Goal: Task Accomplishment & Management: Manage account settings

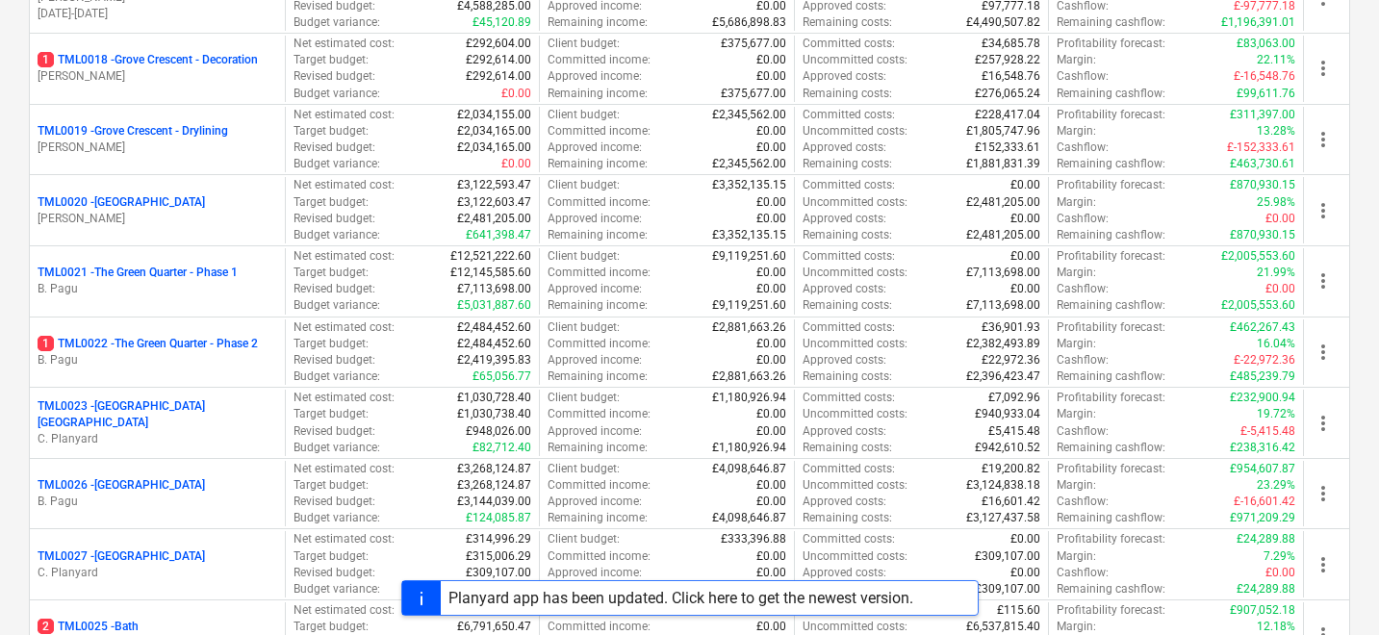
scroll to position [1411, 0]
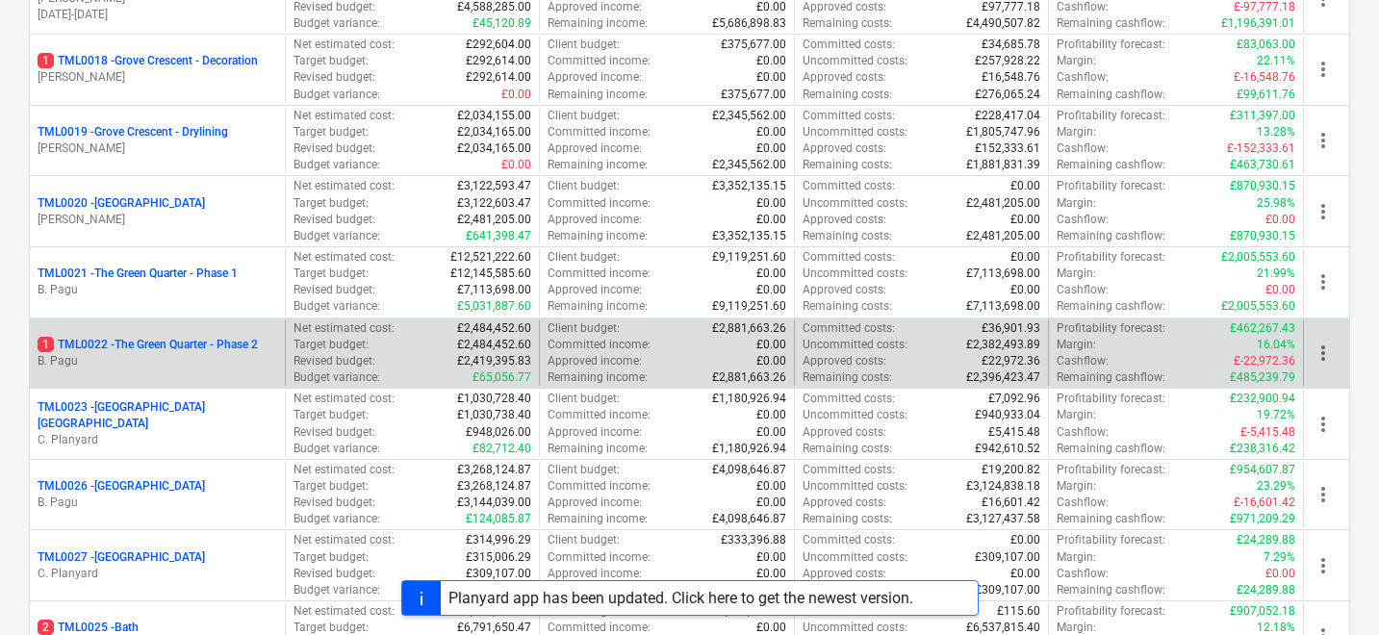
click at [234, 351] on p "1 TML0022 - The Green Quarter - Phase 2" at bounding box center [148, 345] width 220 height 16
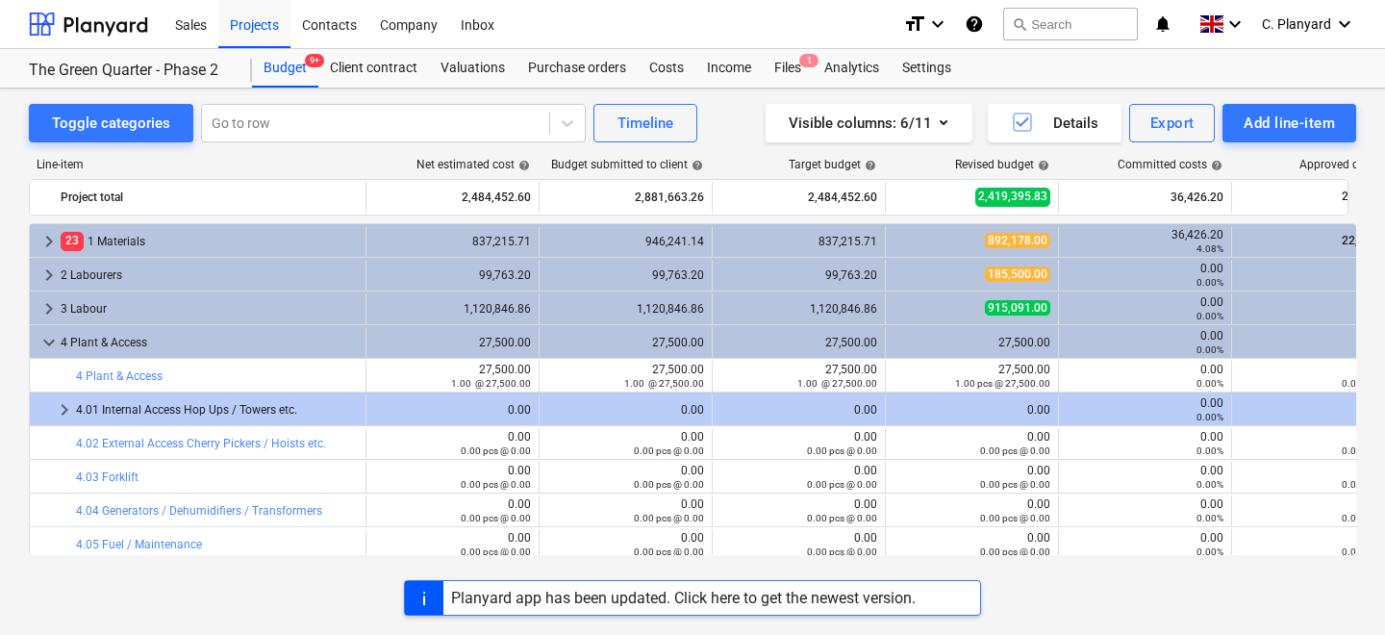
scroll to position [41, 0]
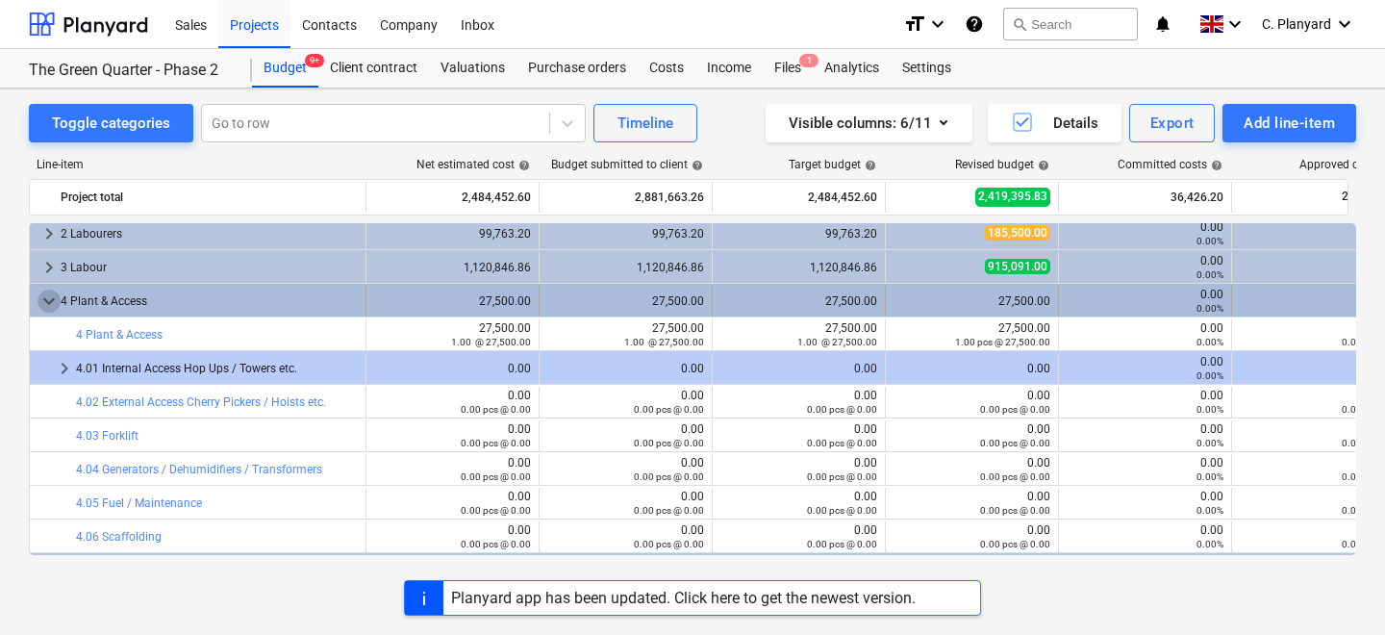
click at [47, 299] on span "keyboard_arrow_down" at bounding box center [49, 301] width 23 height 23
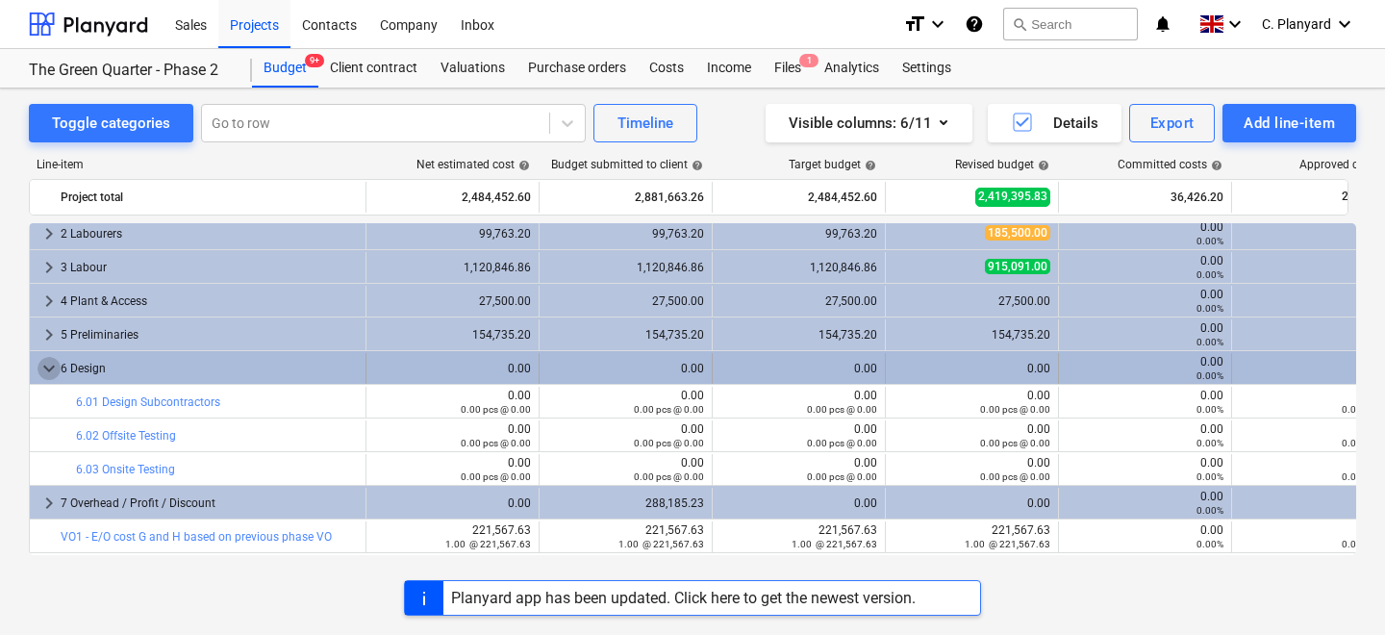
click at [48, 363] on span "keyboard_arrow_down" at bounding box center [49, 368] width 23 height 23
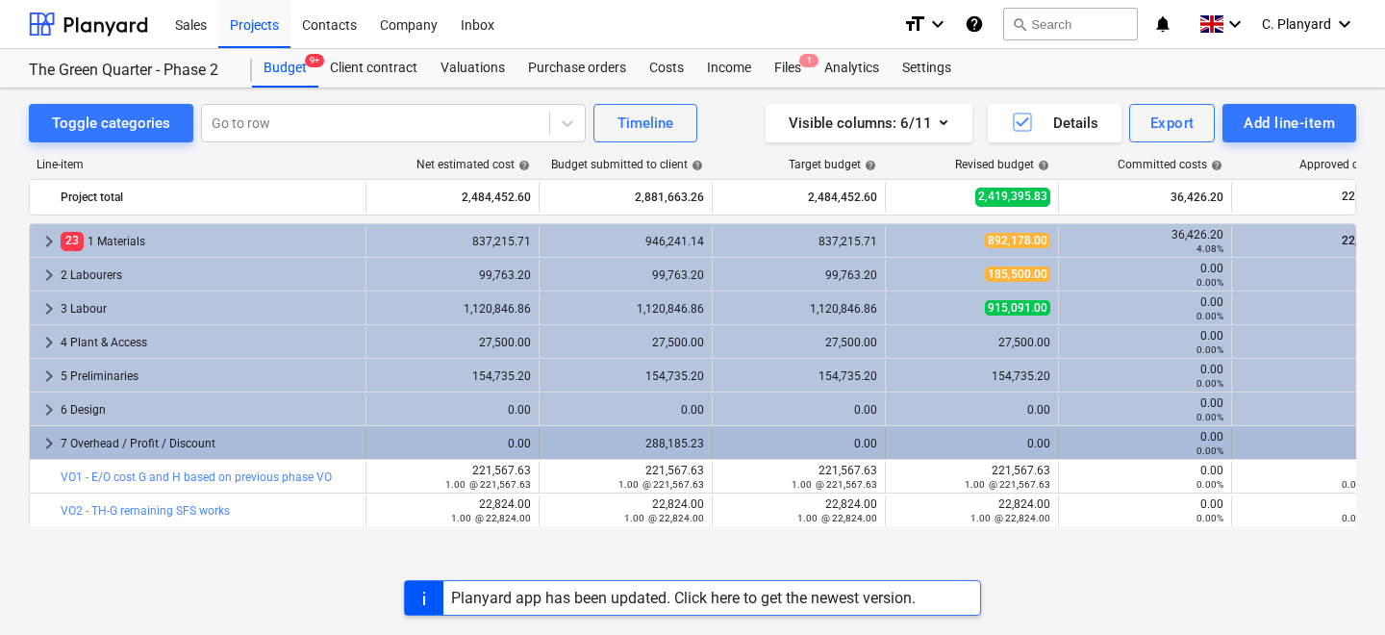
click at [46, 444] on span "keyboard_arrow_right" at bounding box center [49, 443] width 23 height 23
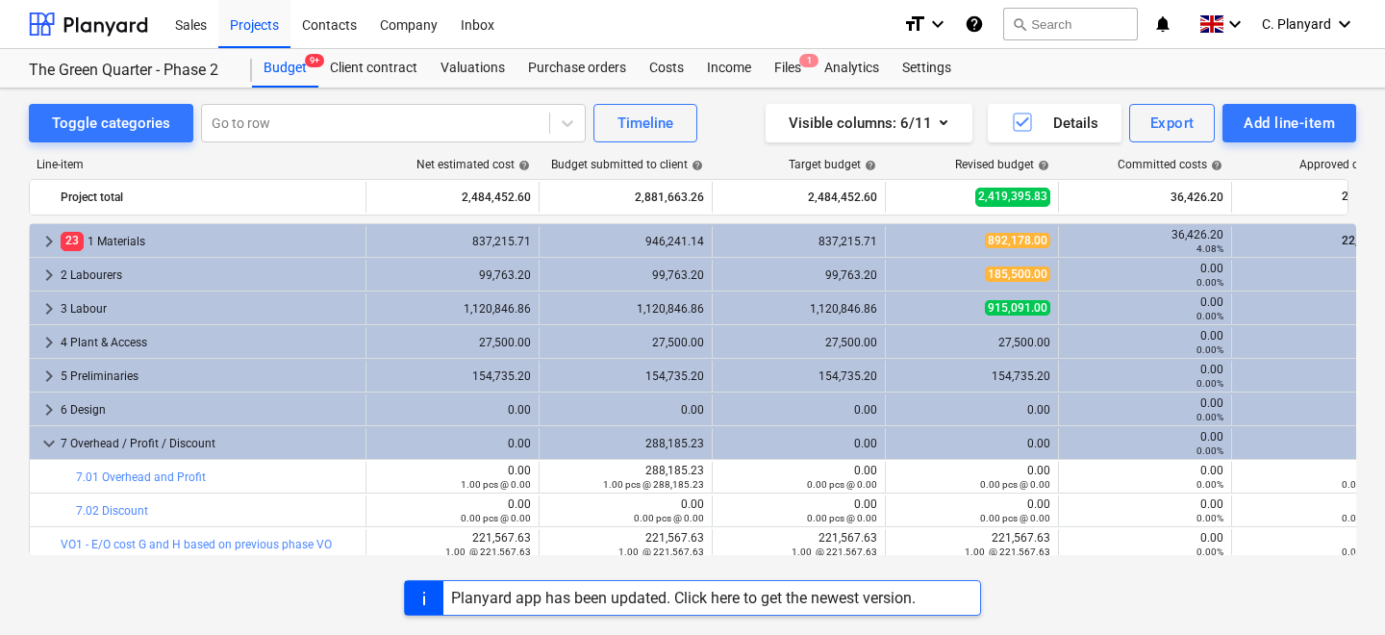
click at [46, 444] on span "keyboard_arrow_down" at bounding box center [49, 443] width 23 height 23
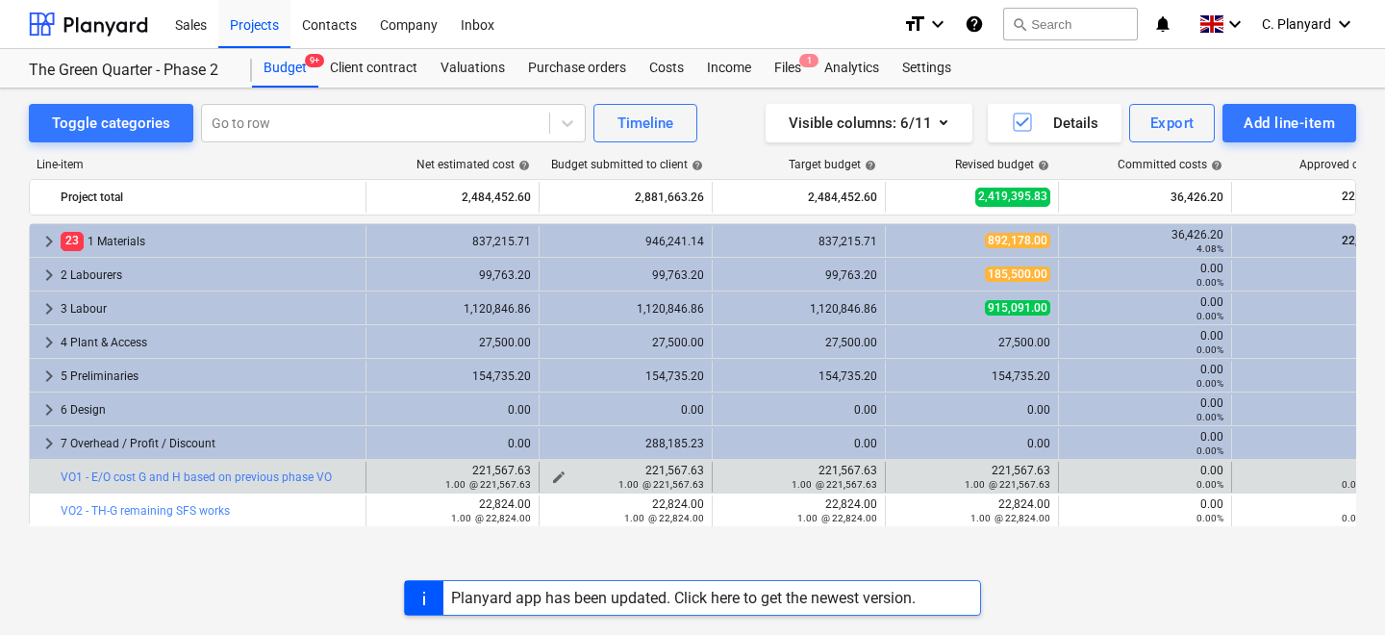
click at [568, 477] on div "1.00 @ 221,567.63" at bounding box center [625, 483] width 157 height 13
click at [386, 473] on span "edit" at bounding box center [385, 476] width 15 height 15
type textarea "x"
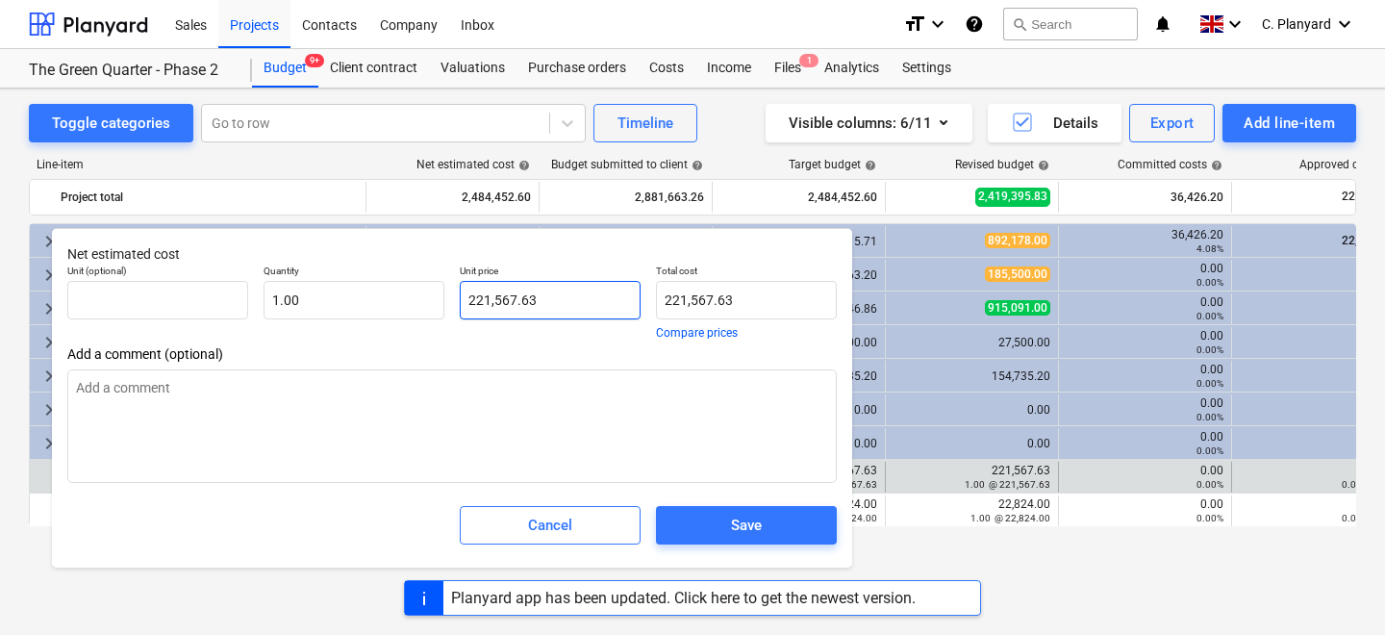
type input "221567.63"
click at [542, 293] on input "221567.63" at bounding box center [550, 300] width 181 height 38
paste input "756"
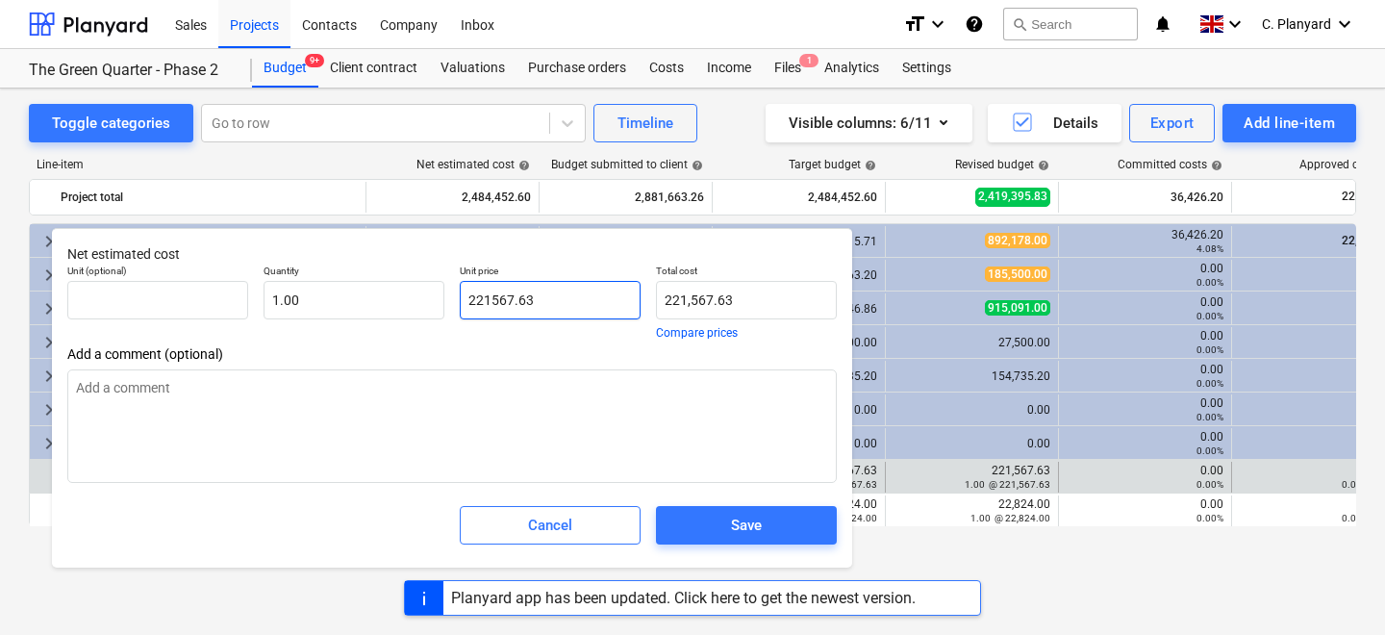
type textarea "x"
type input "221756.63"
type input "221,756.63"
type input "221756.63"
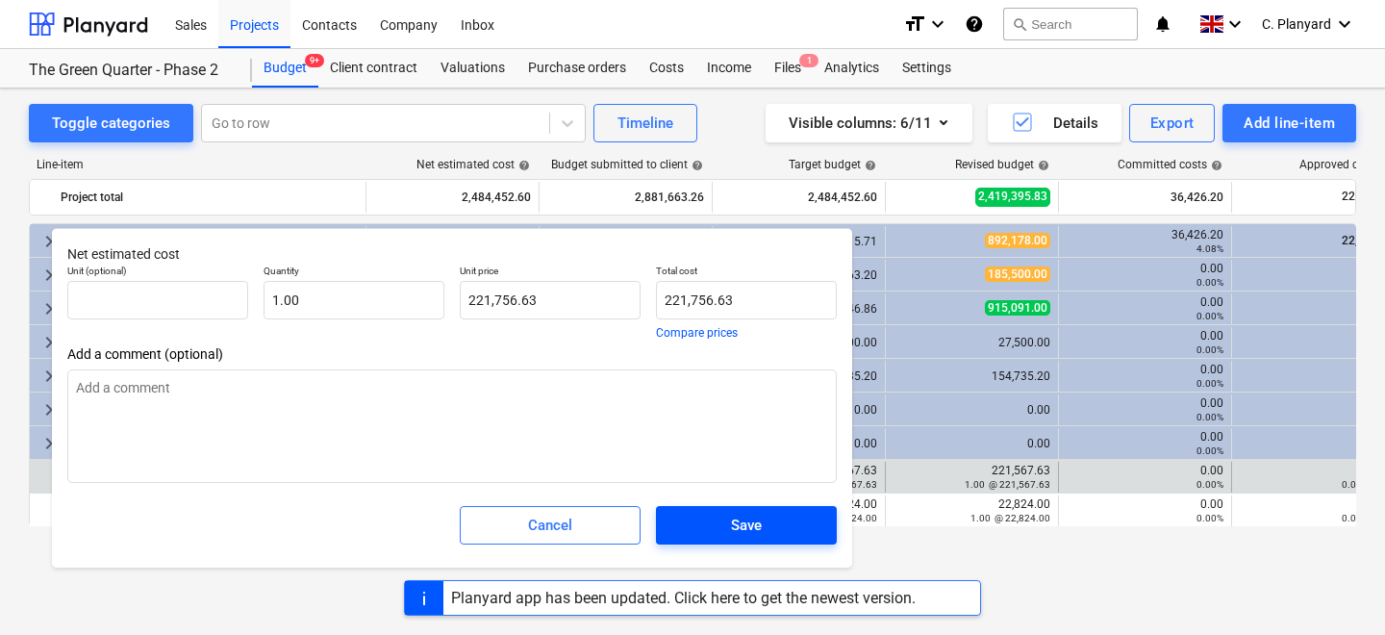
click at [712, 519] on span "Save" at bounding box center [746, 525] width 135 height 25
type textarea "x"
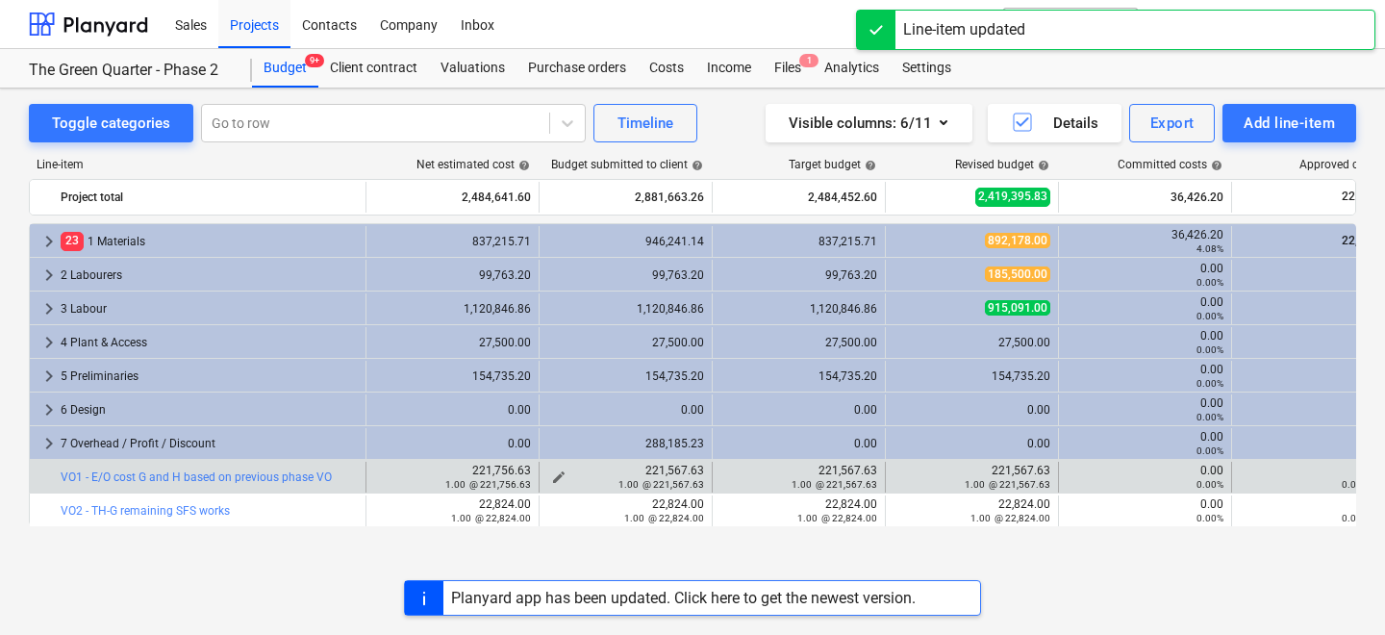
click at [559, 474] on span "edit" at bounding box center [558, 476] width 15 height 15
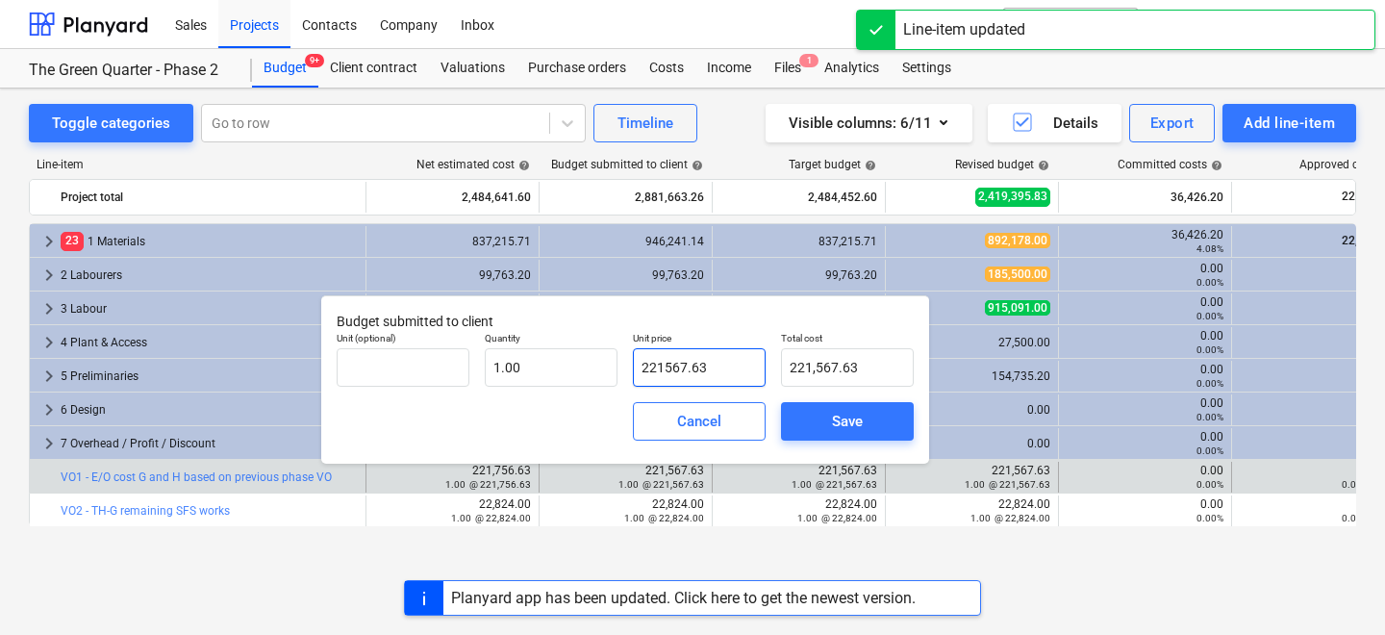
click at [666, 359] on input "221567.63" at bounding box center [699, 367] width 133 height 38
paste input "756"
type input "221756.63"
type input "221,756.63"
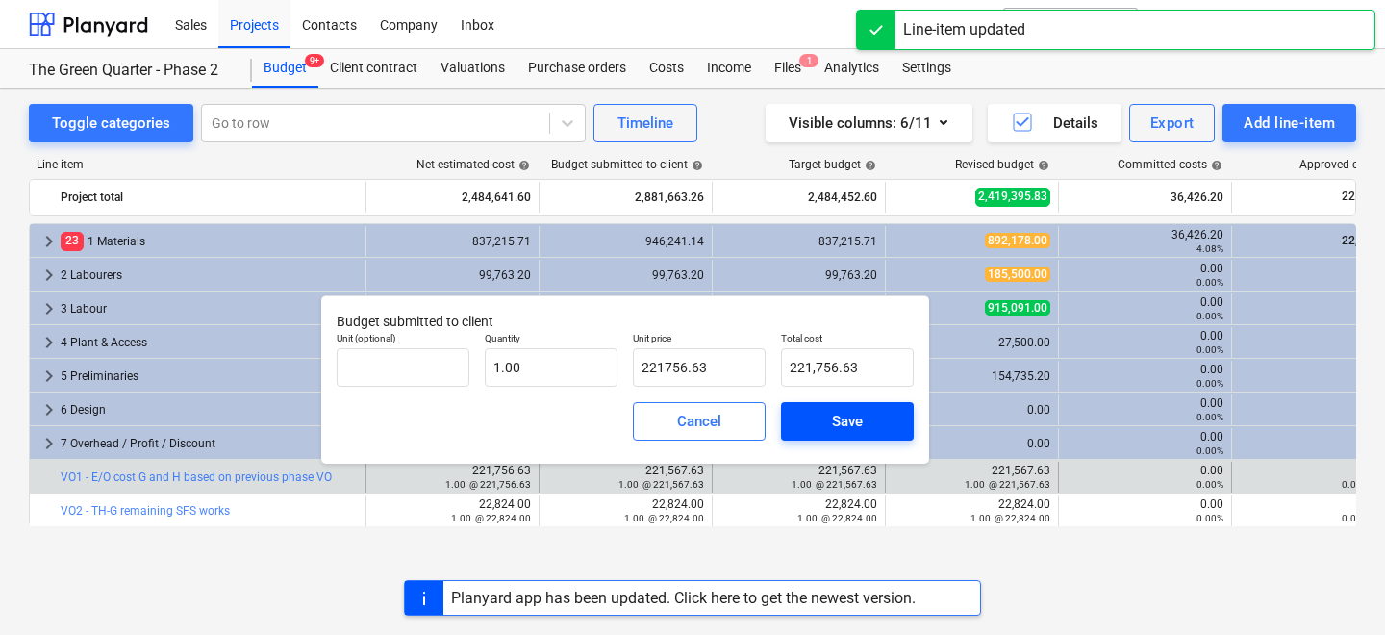
type input "221,756.63"
click at [845, 411] on div "Save" at bounding box center [847, 421] width 31 height 25
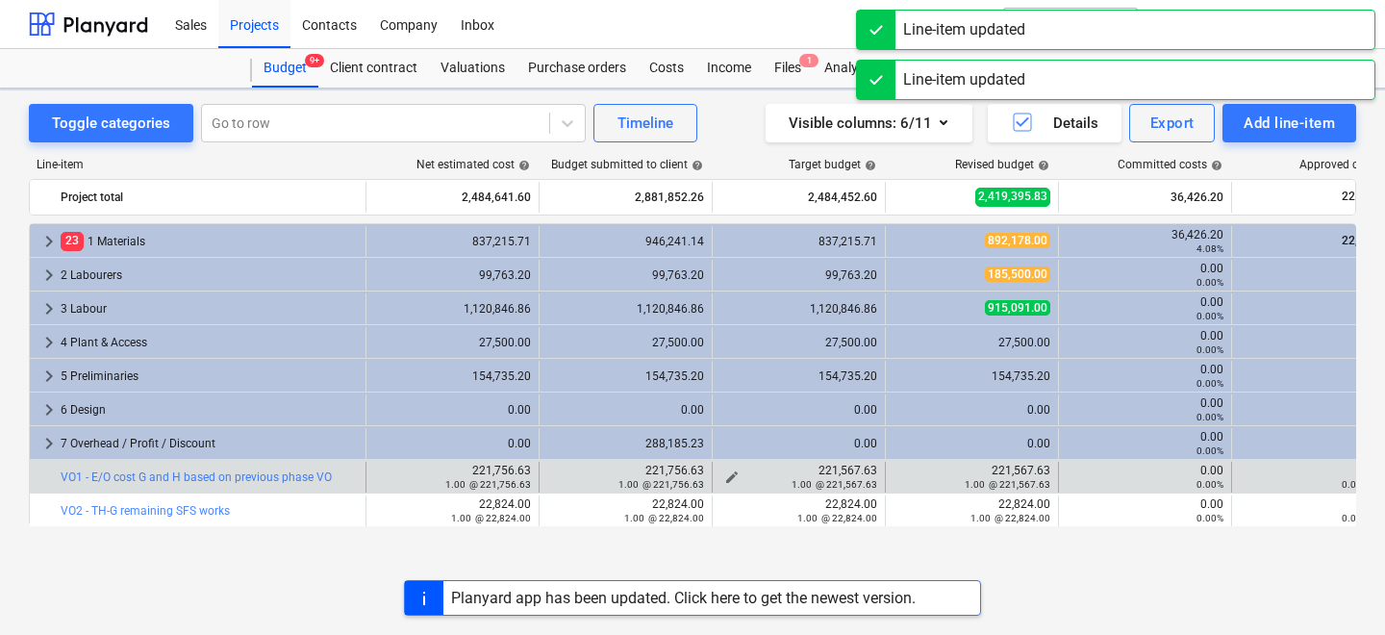
click at [728, 481] on div "1.00 @ 221,567.63" at bounding box center [799, 483] width 157 height 13
click at [722, 477] on div "1.00 @ 221,567.63" at bounding box center [799, 483] width 157 height 13
click at [730, 477] on div "1.00 @ 221,567.63" at bounding box center [799, 483] width 157 height 13
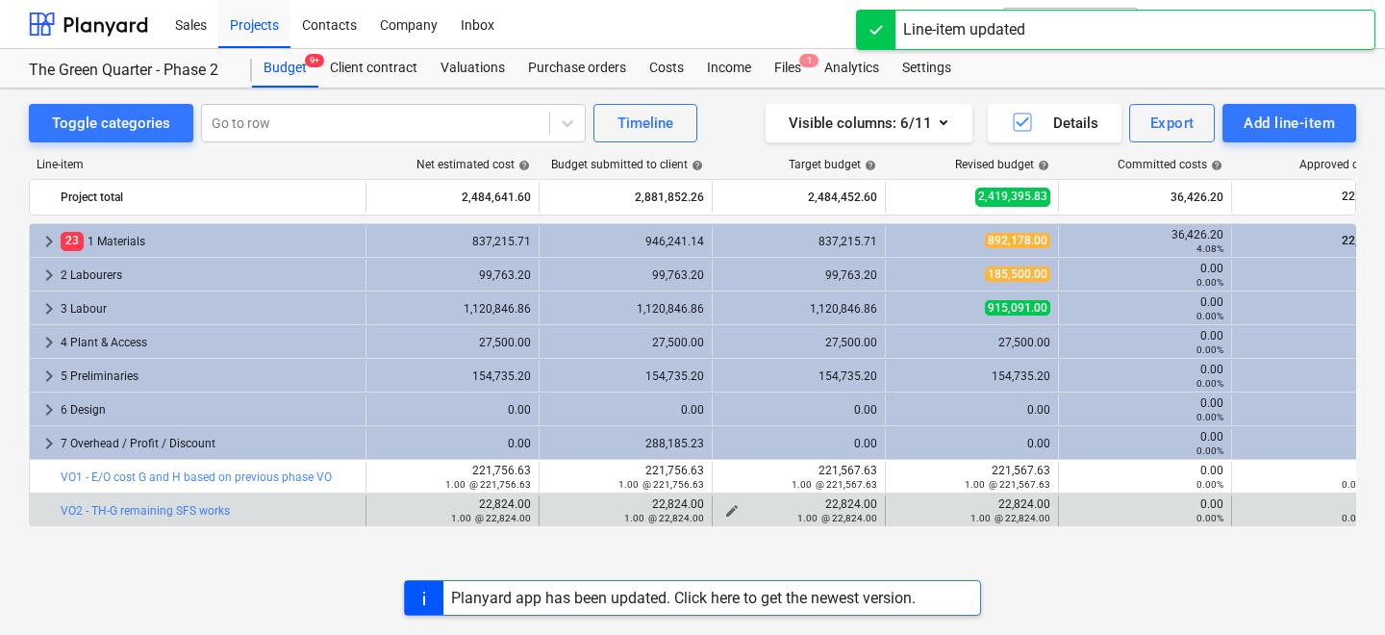
click at [745, 512] on div "1.00 @ 22,824.00" at bounding box center [799, 517] width 157 height 13
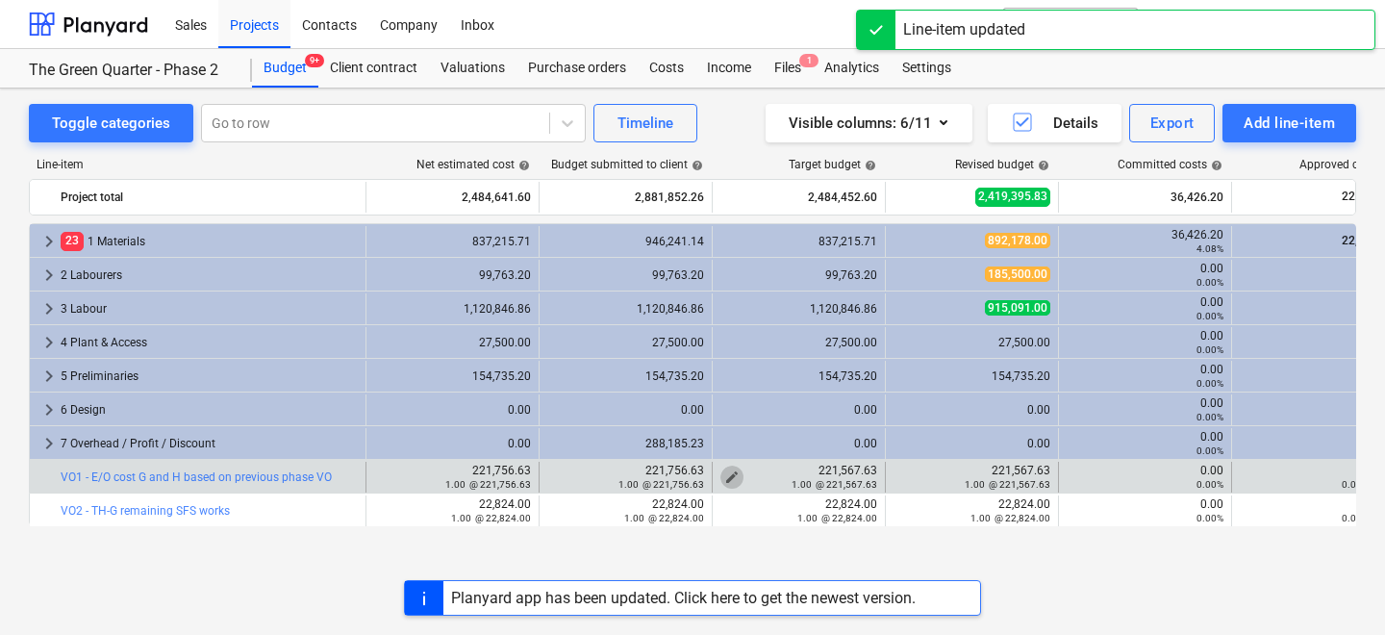
click at [731, 471] on span "edit" at bounding box center [731, 476] width 15 height 15
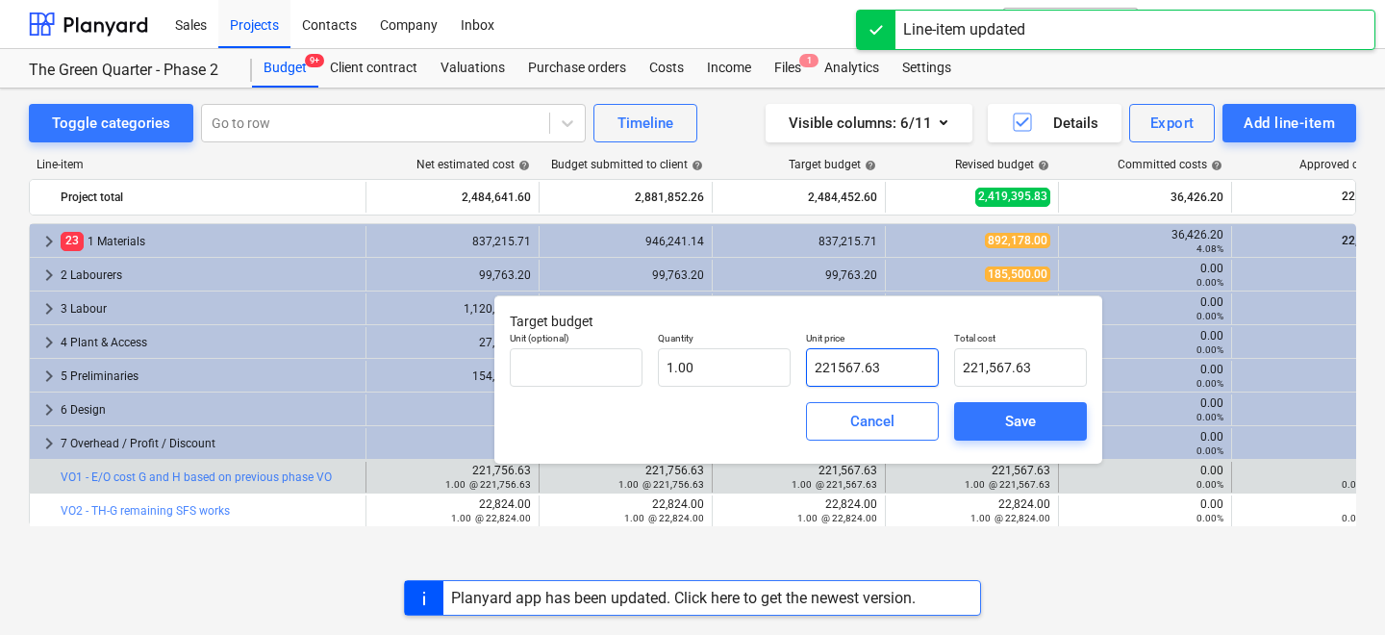
click at [839, 359] on input "221567.63" at bounding box center [872, 367] width 133 height 38
paste input "756"
type input "221756.63"
type input "221,756.63"
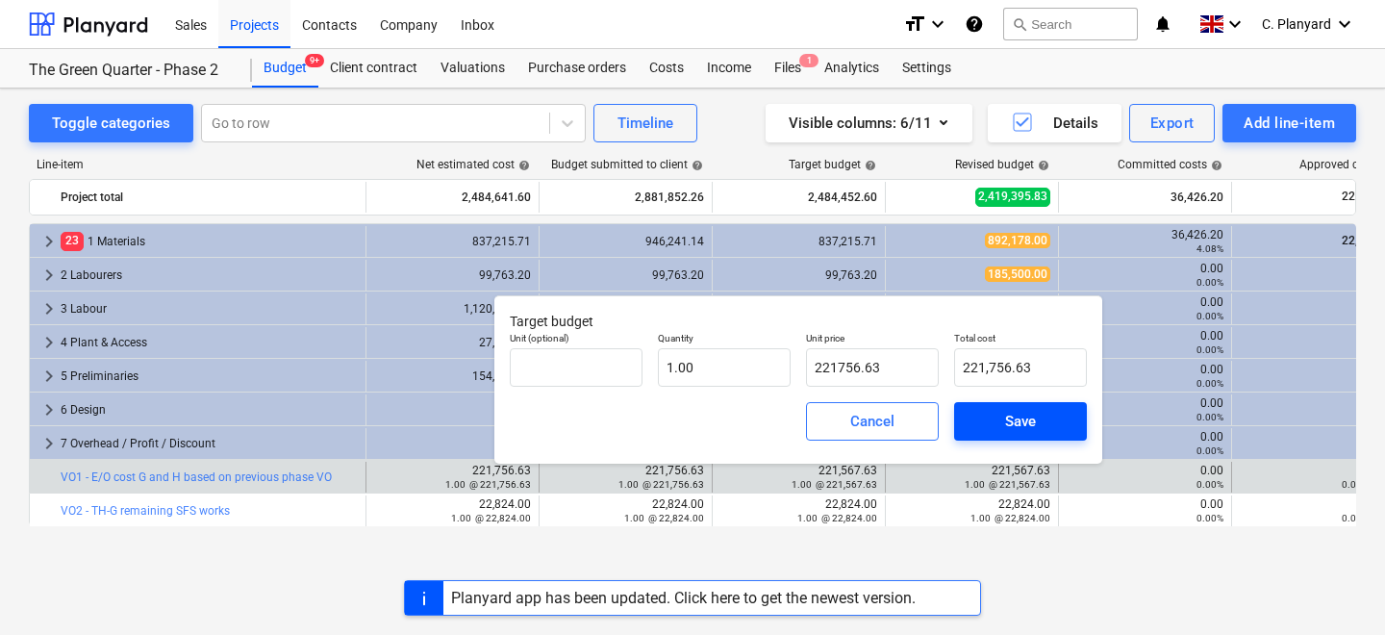
type input "221,756.63"
click at [995, 413] on span "Save" at bounding box center [1020, 421] width 87 height 25
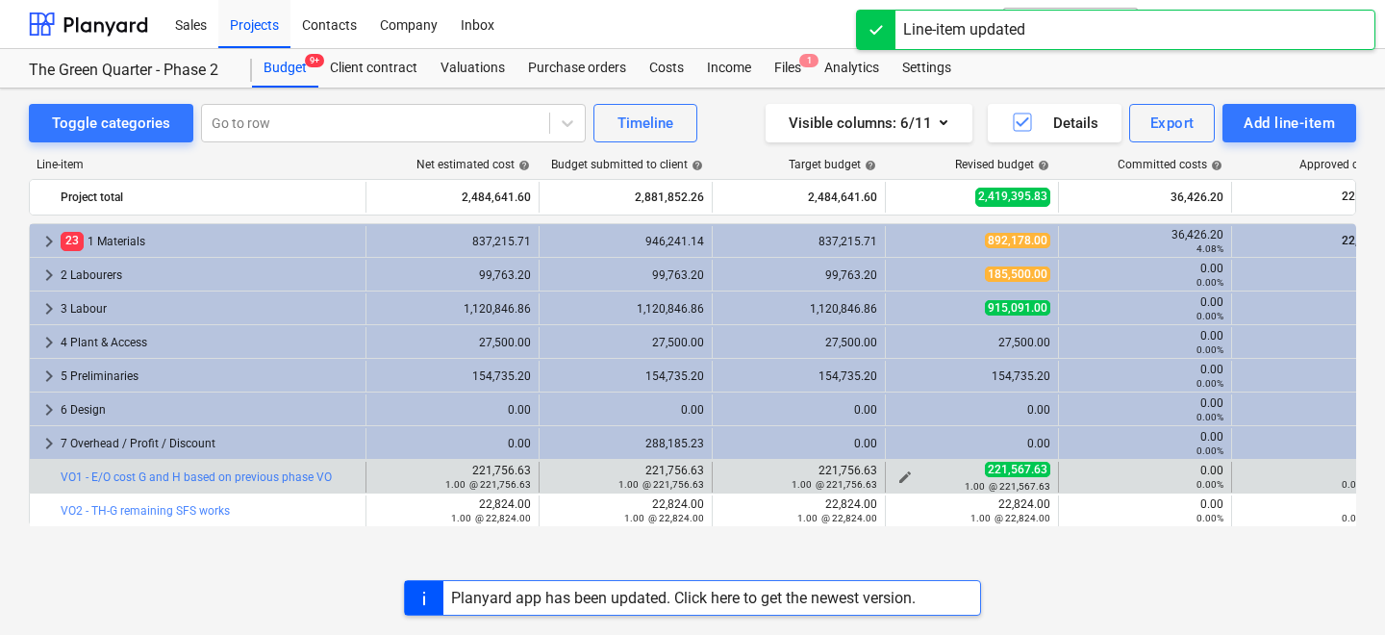
click at [902, 474] on span "edit" at bounding box center [905, 476] width 15 height 15
type textarea "x"
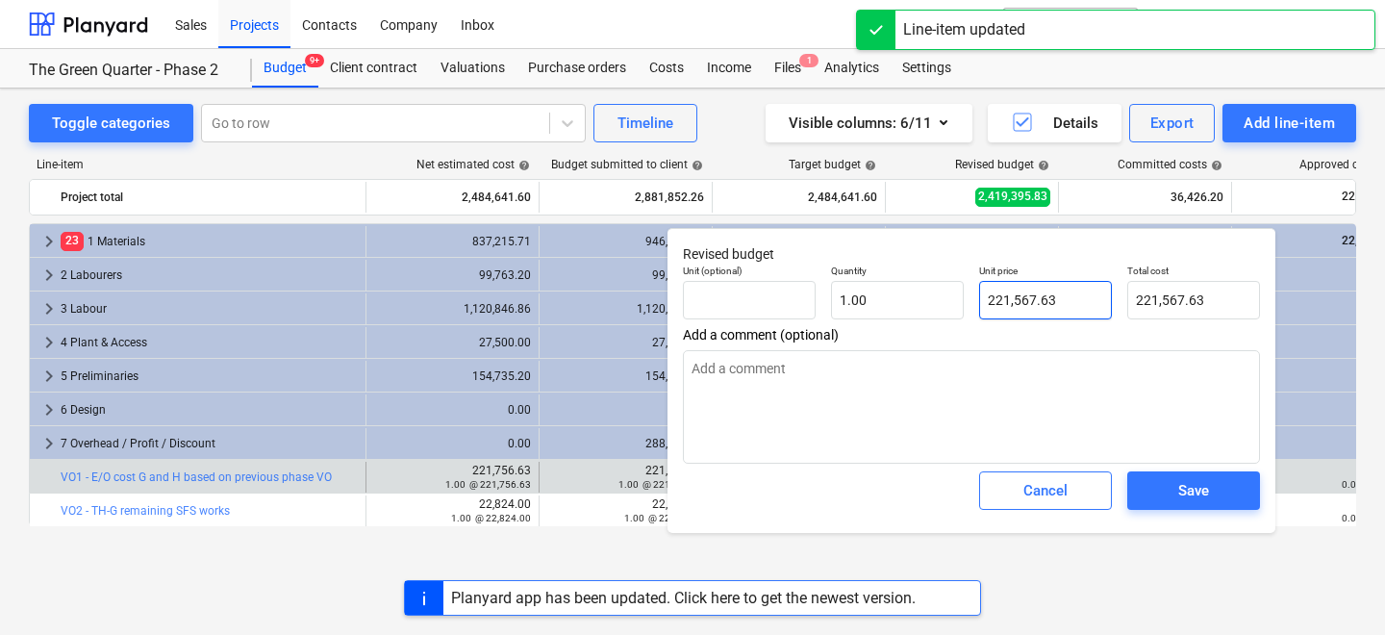
type input "221567.63"
click at [1018, 298] on input "221567.63" at bounding box center [1045, 300] width 133 height 38
paste input "756"
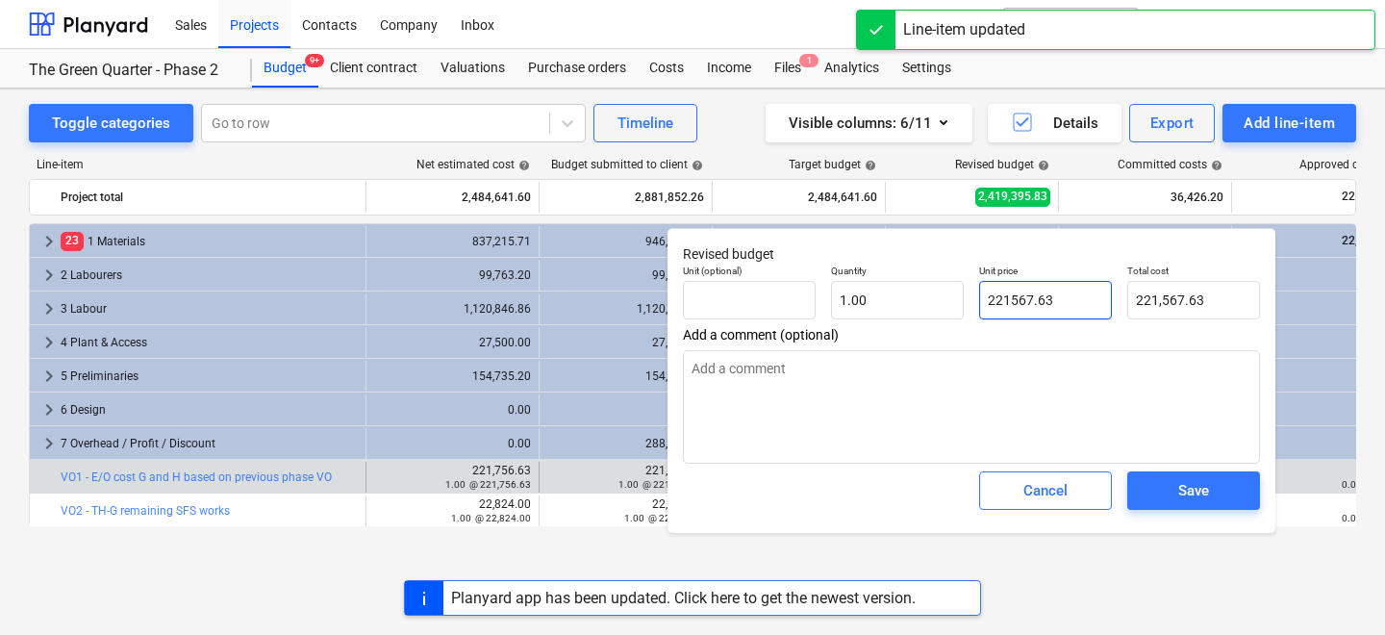
type textarea "x"
type input "221756.63"
type input "221,756.63"
type input "221756.63"
type textarea "x"
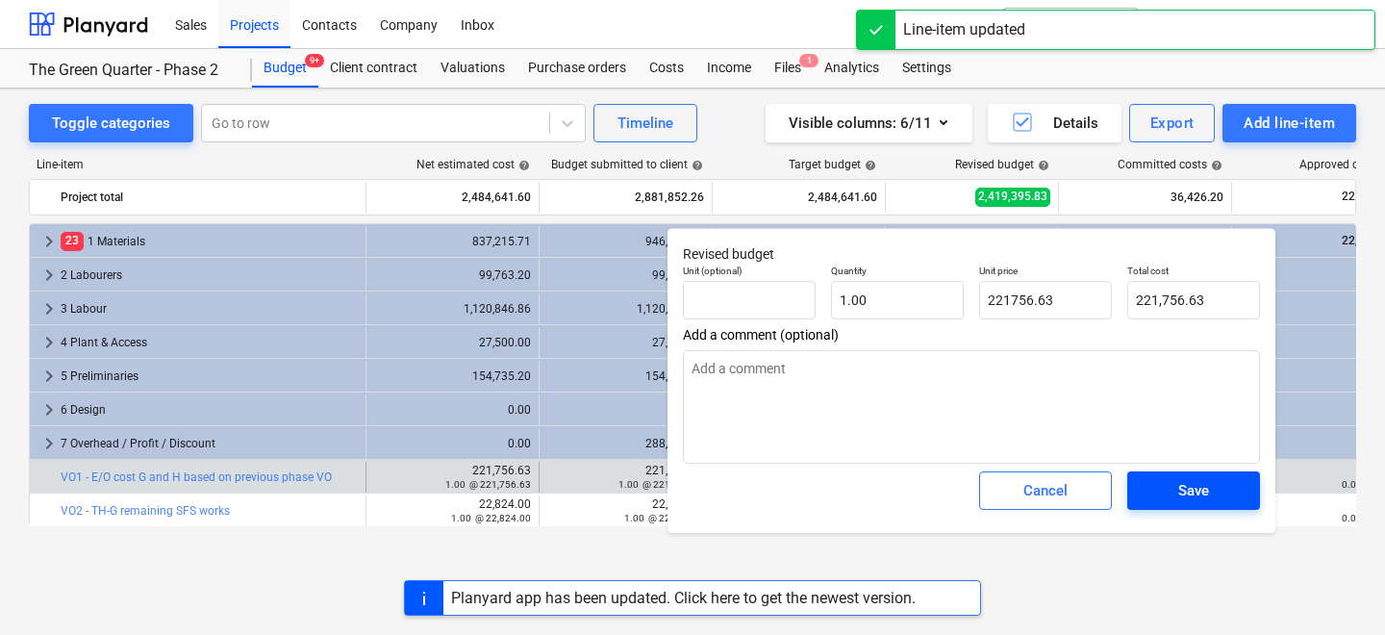
type input "221,756.63"
click at [1152, 483] on span "Save" at bounding box center [1194, 490] width 87 height 25
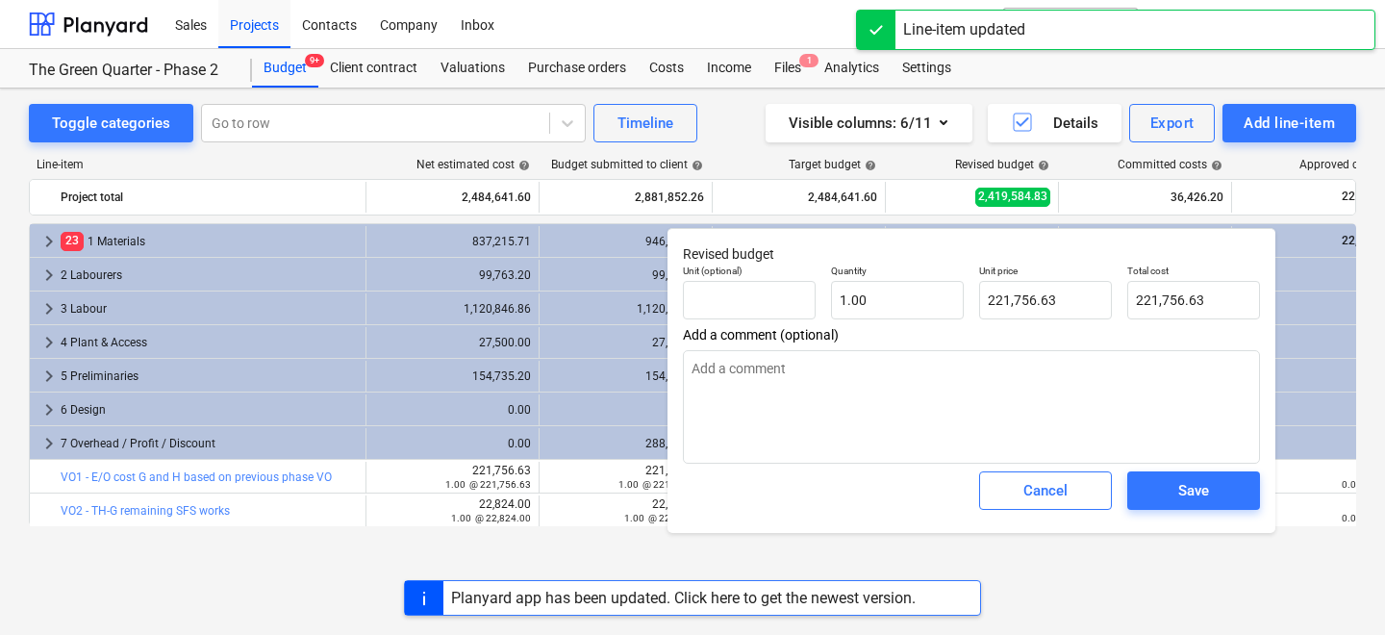
type textarea "x"
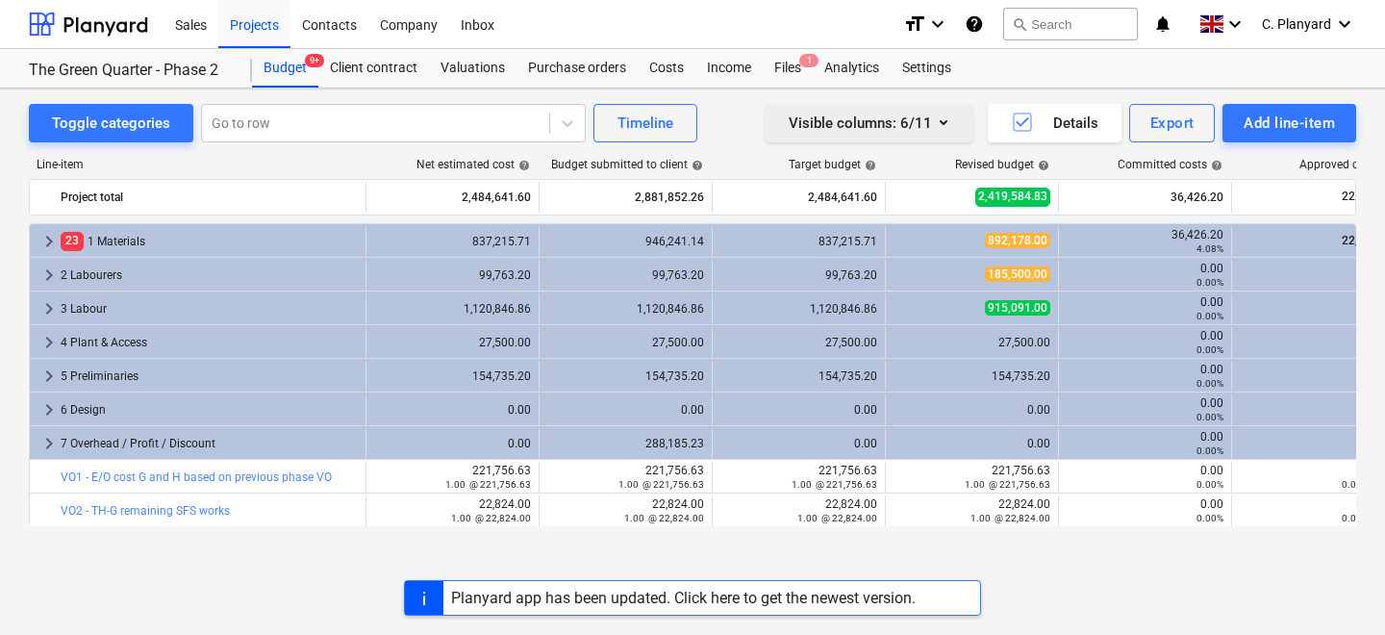
click at [867, 124] on div "Visible columns : 6/11" at bounding box center [869, 123] width 161 height 25
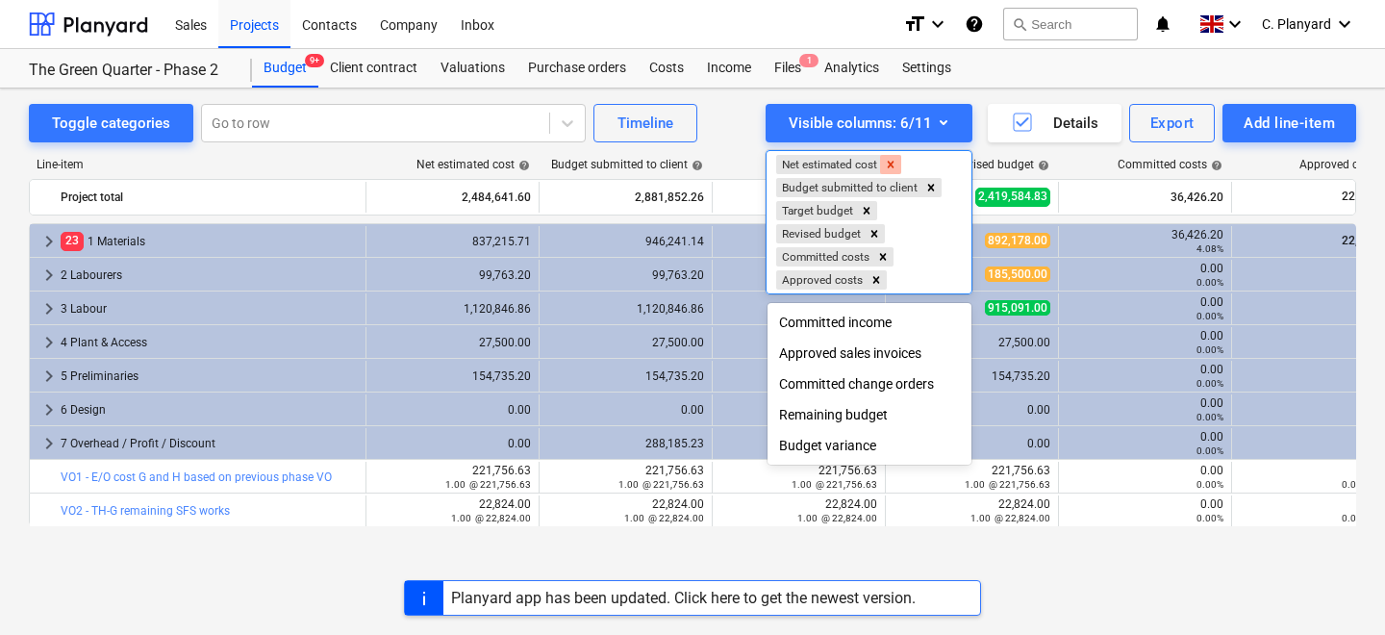
click at [893, 164] on icon "Remove Net estimated cost" at bounding box center [891, 164] width 7 height 7
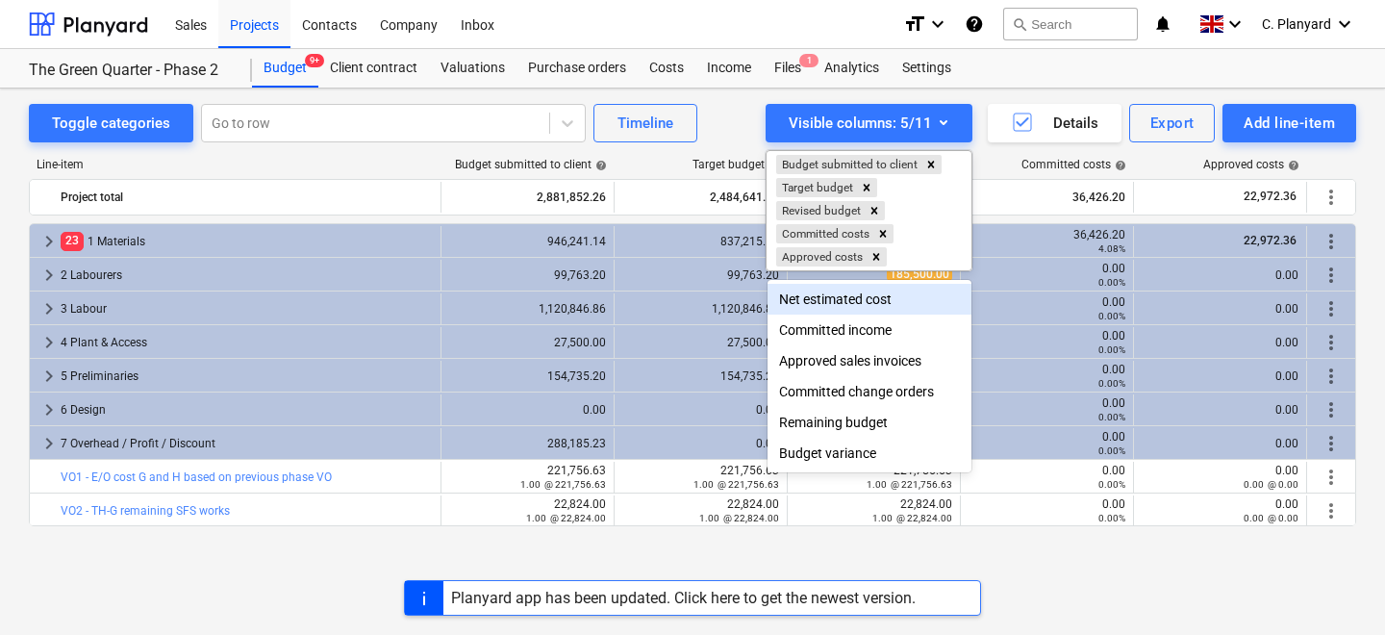
click at [747, 122] on div at bounding box center [692, 317] width 1385 height 635
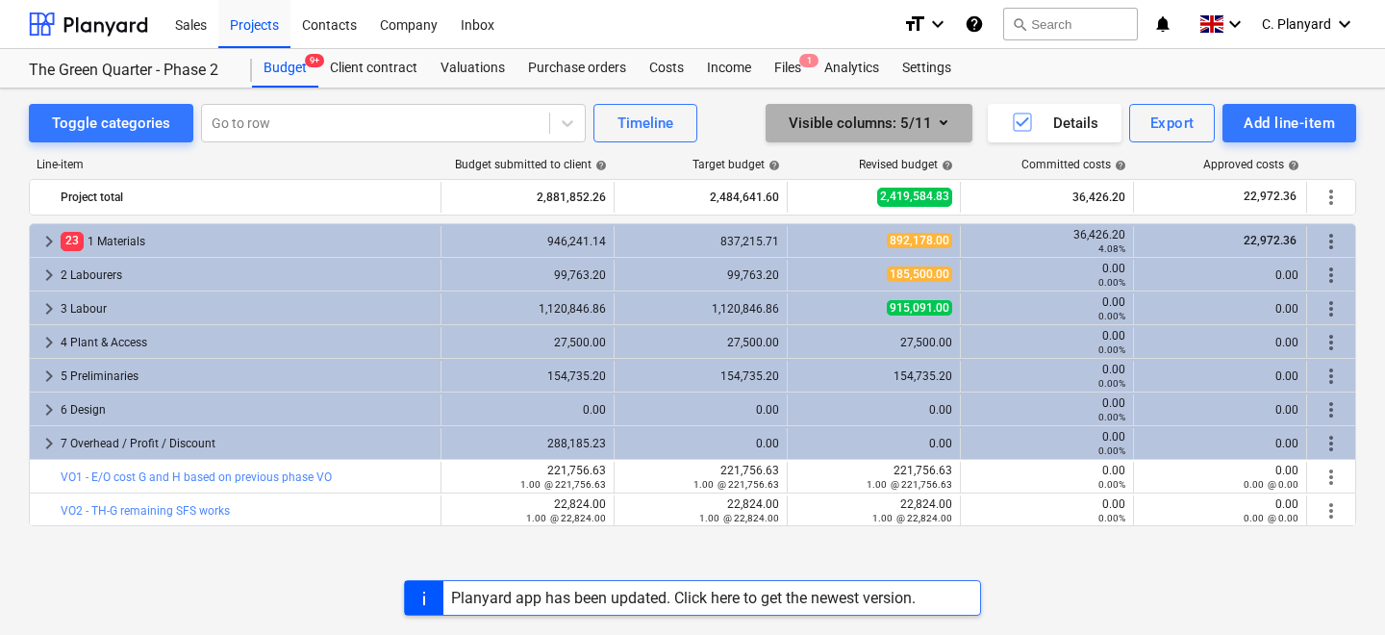
click at [924, 108] on button "Visible columns : 5/11" at bounding box center [869, 123] width 207 height 38
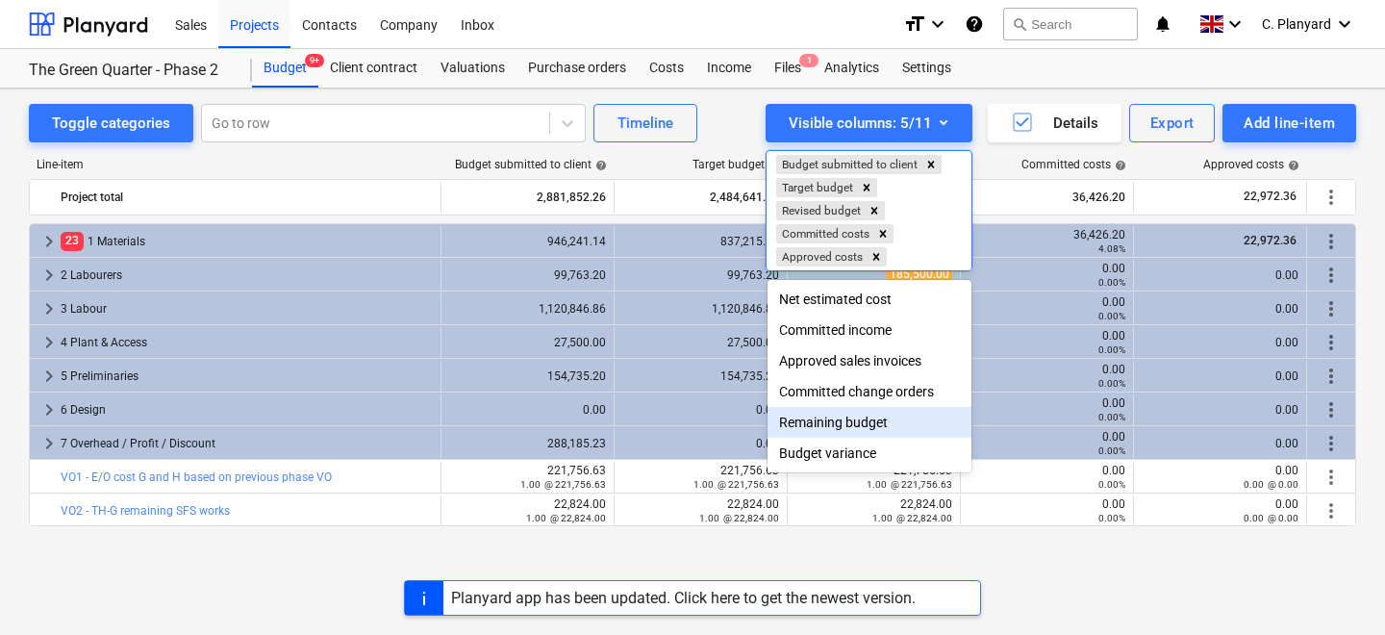
click at [696, 597] on div at bounding box center [692, 317] width 1385 height 635
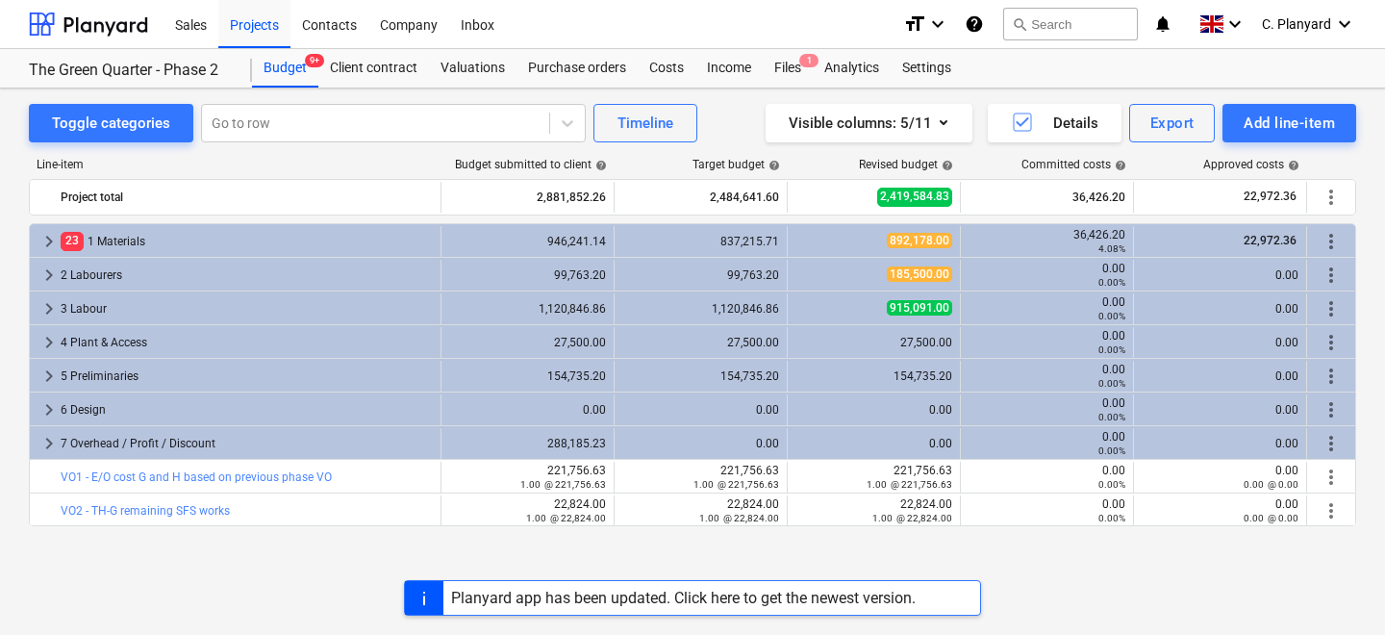
click at [690, 597] on div "Planyard app has been updated. Click here to get the newest version." at bounding box center [683, 598] width 465 height 18
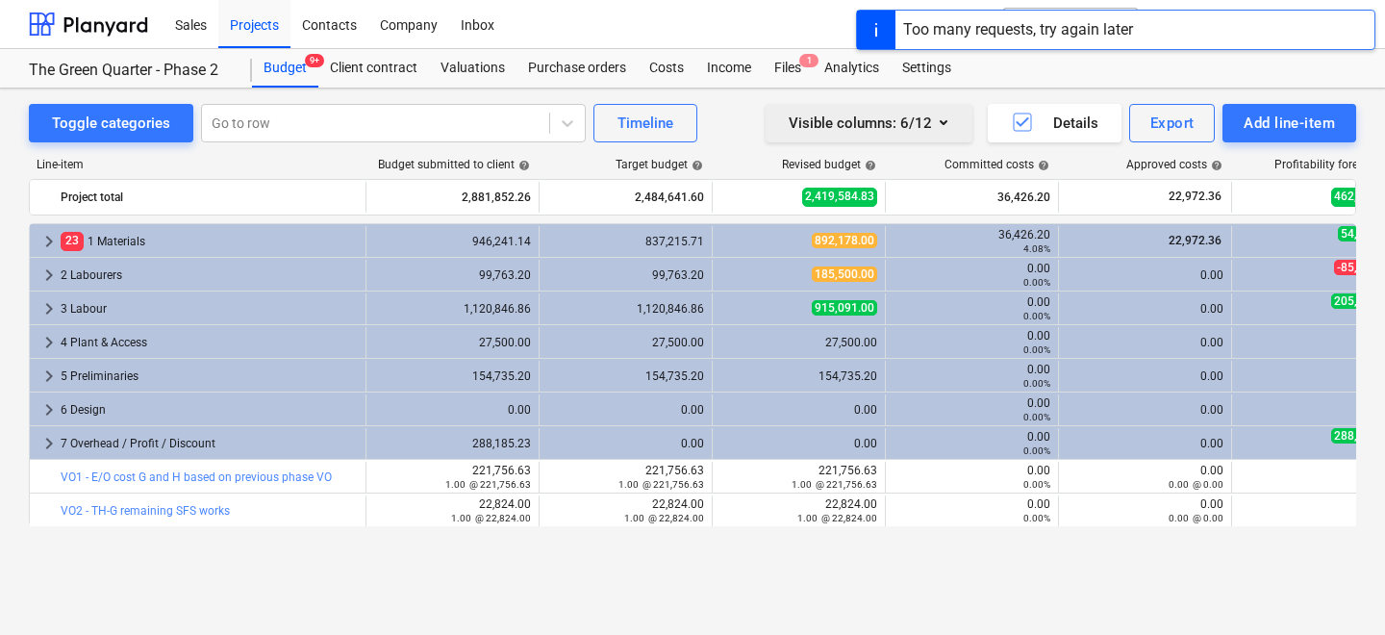
click at [848, 124] on div "Visible columns : 6/12" at bounding box center [869, 123] width 161 height 25
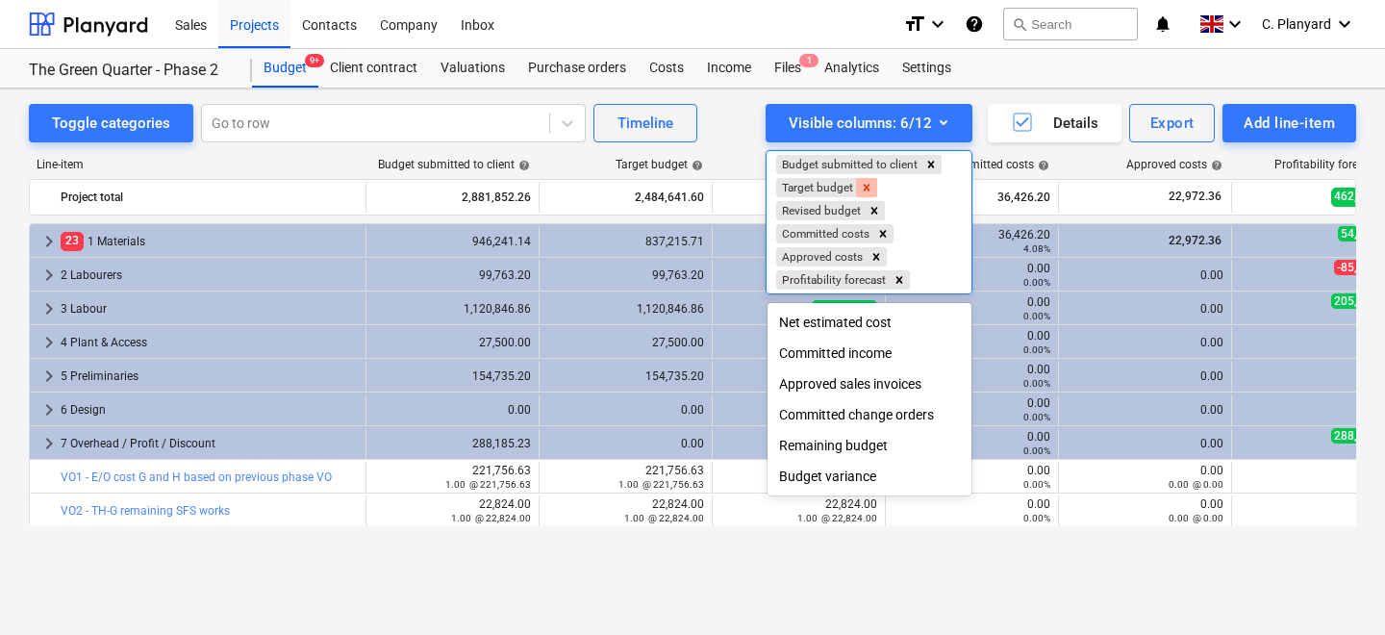
click at [866, 193] on icon "Remove Target budget" at bounding box center [866, 187] width 13 height 13
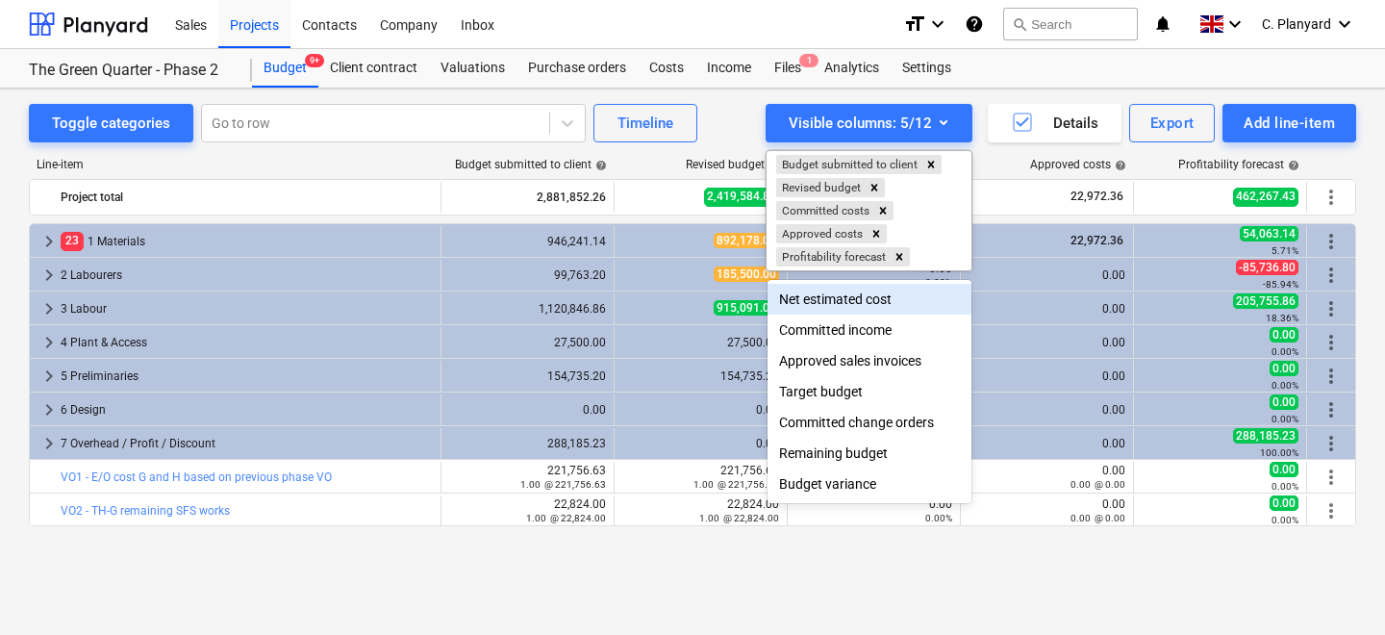
click at [741, 123] on div at bounding box center [692, 317] width 1385 height 635
